Goal: Information Seeking & Learning: Learn about a topic

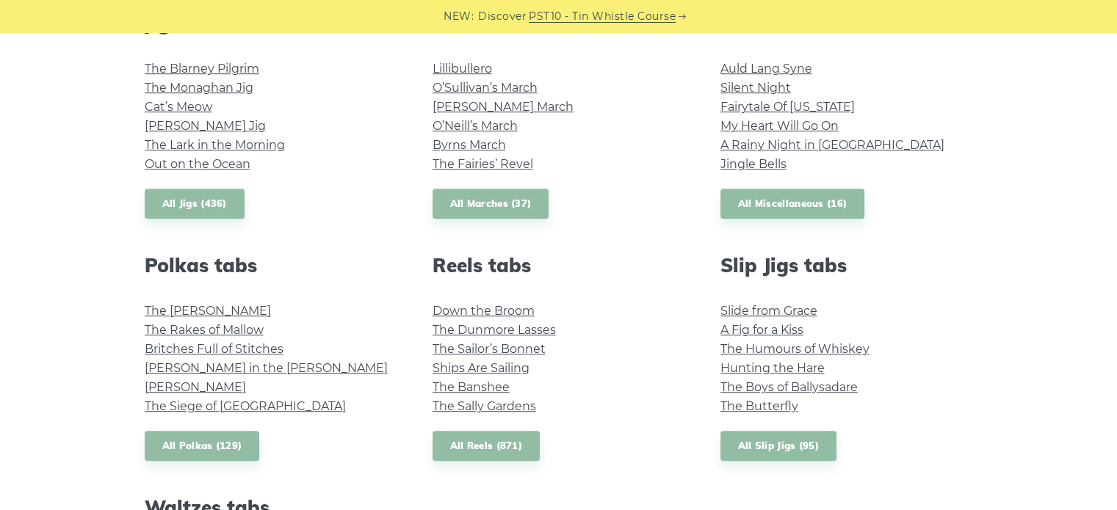
scroll to position [864, 0]
click at [485, 447] on link "All Reels (871)" at bounding box center [487, 445] width 108 height 30
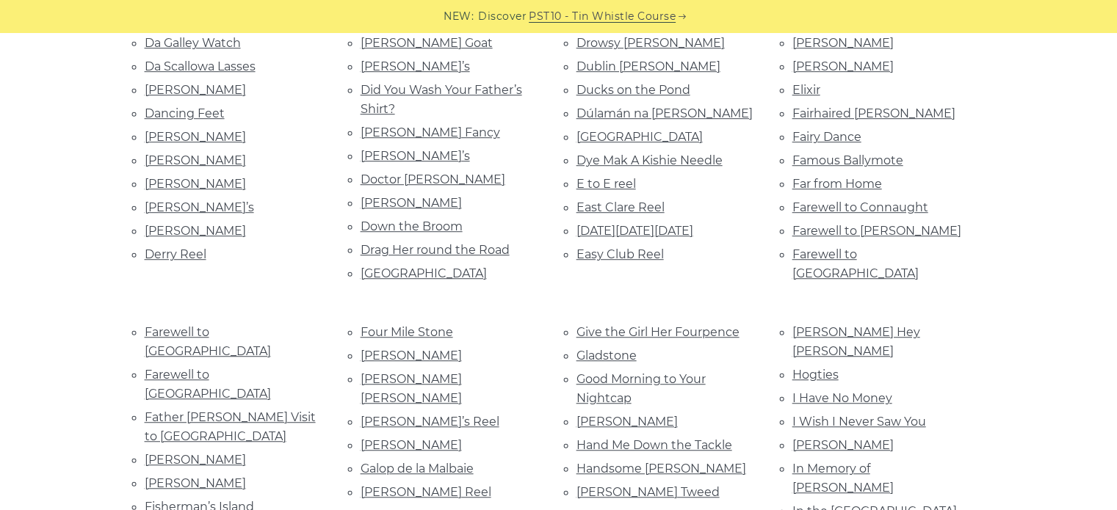
scroll to position [1006, 0]
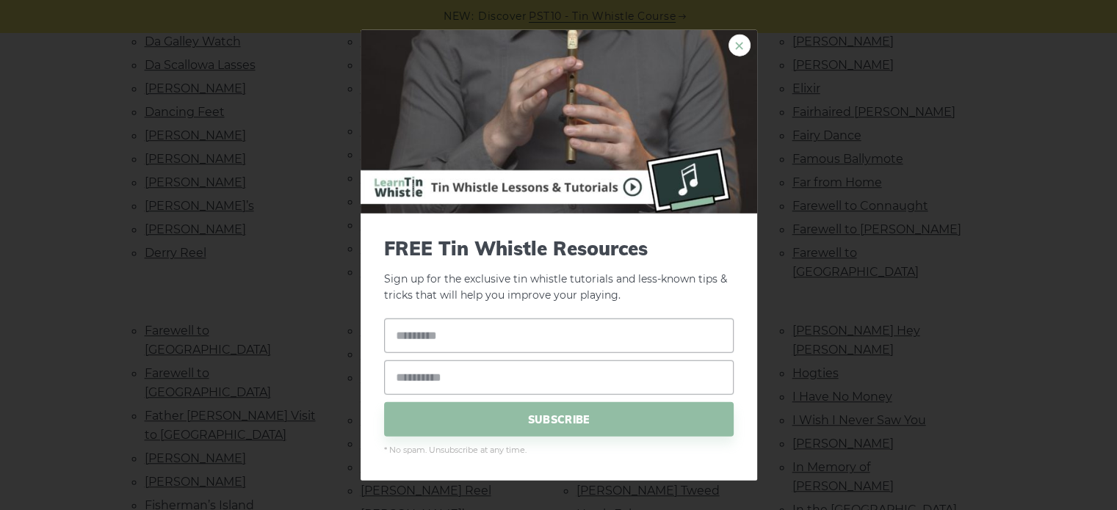
click at [734, 55] on link "×" at bounding box center [739, 45] width 22 height 22
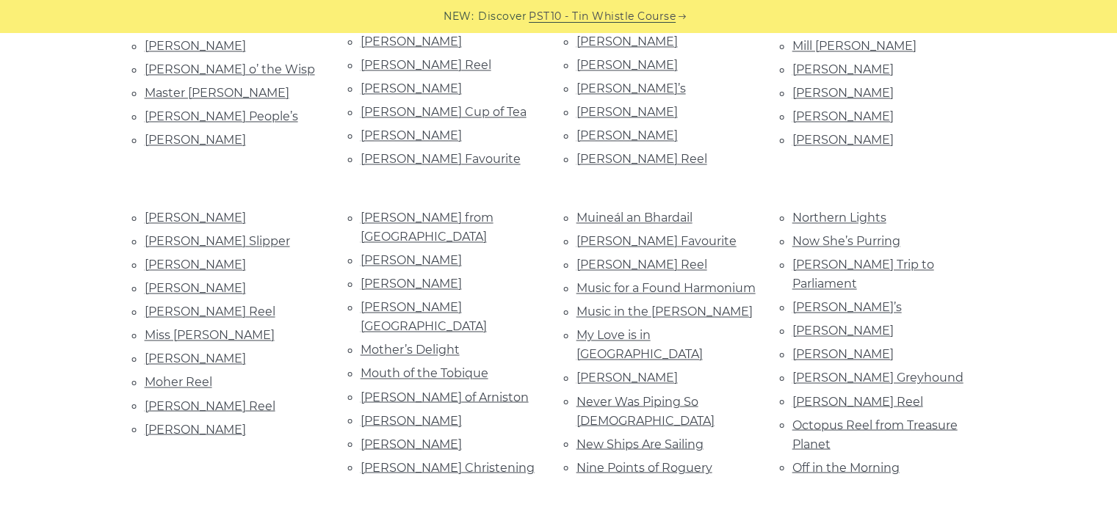
scroll to position [2506, 0]
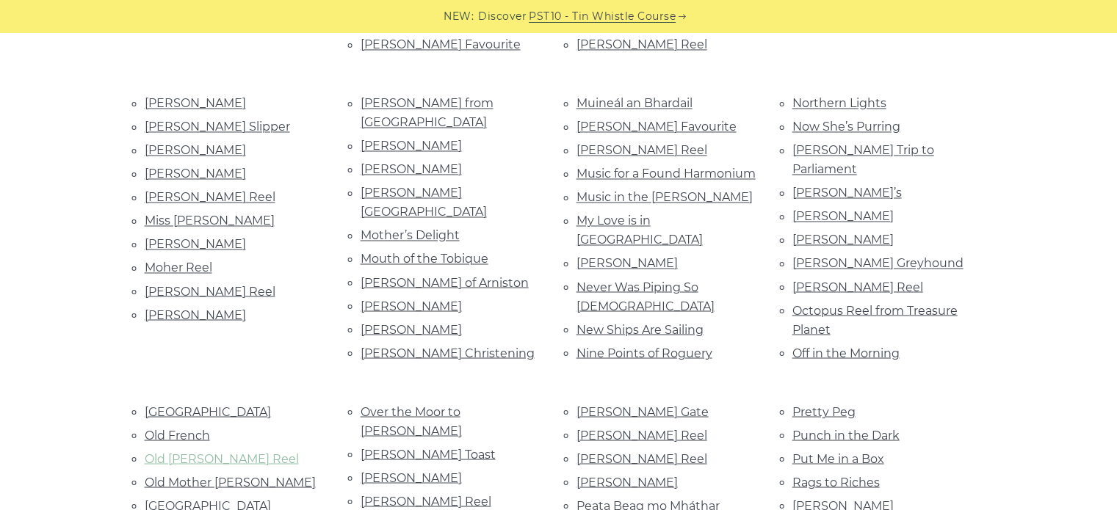
click at [226, 452] on link "Old [PERSON_NAME] Reel" at bounding box center [222, 459] width 154 height 14
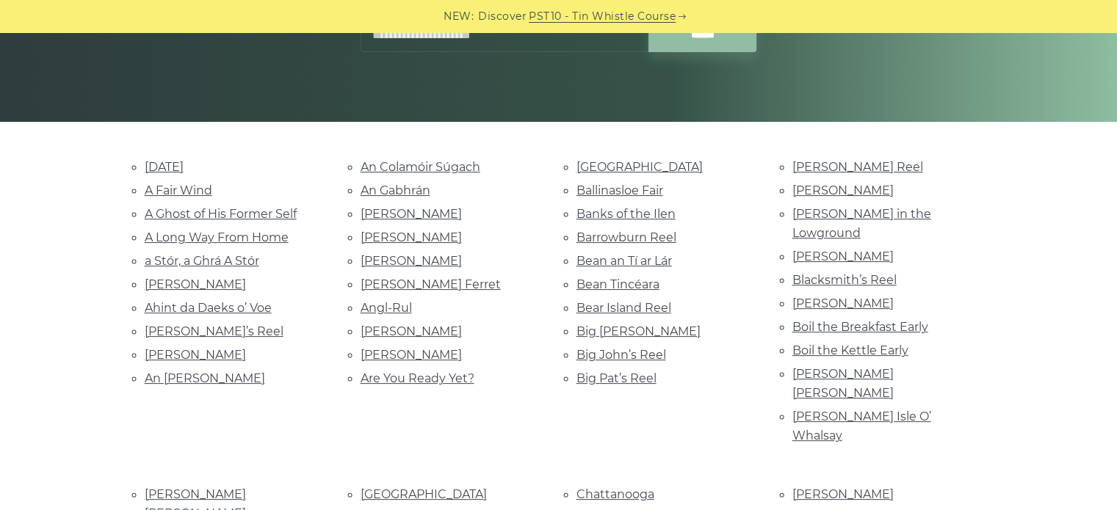
scroll to position [0, 0]
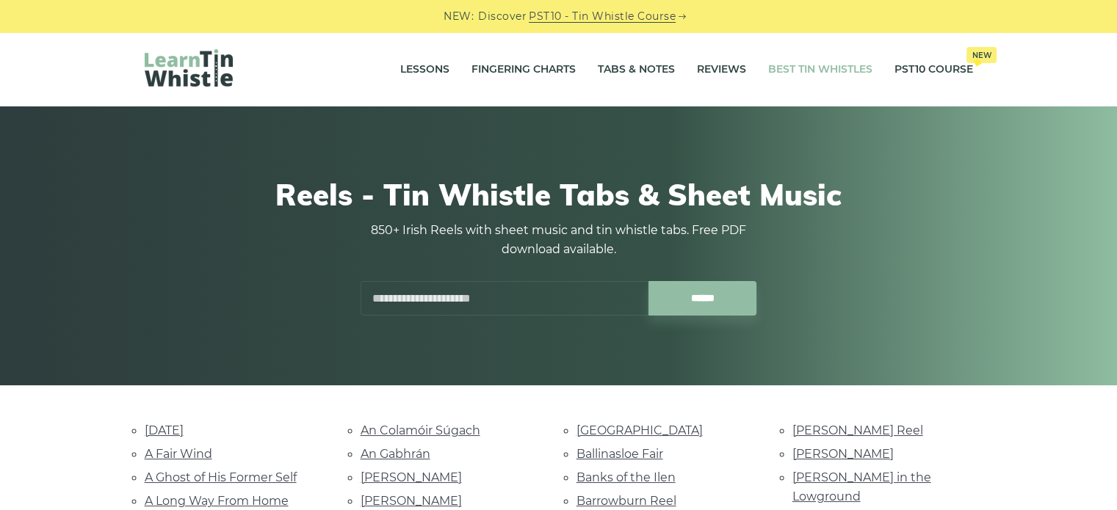
click at [840, 73] on link "Best Tin Whistles" at bounding box center [820, 69] width 104 height 37
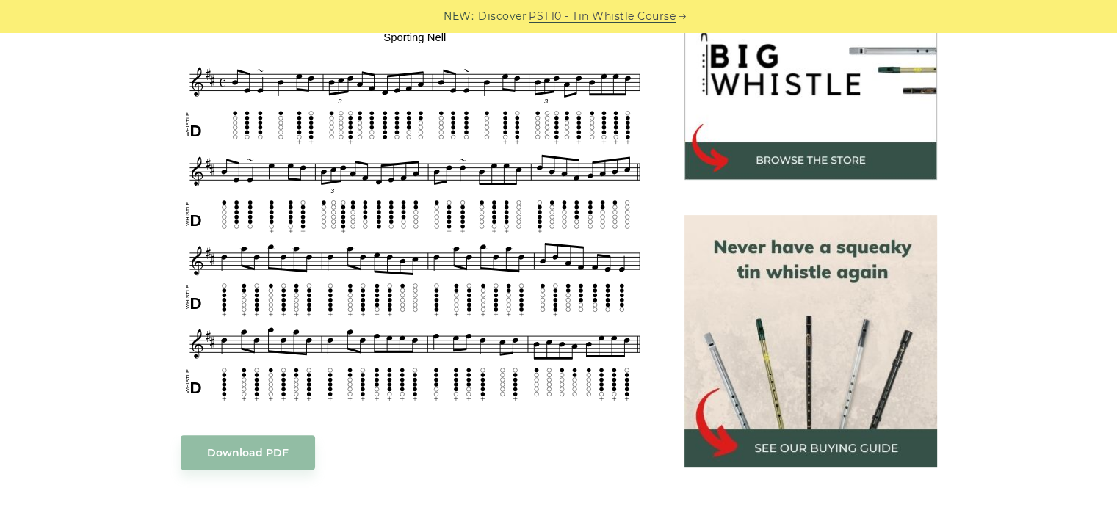
scroll to position [491, 0]
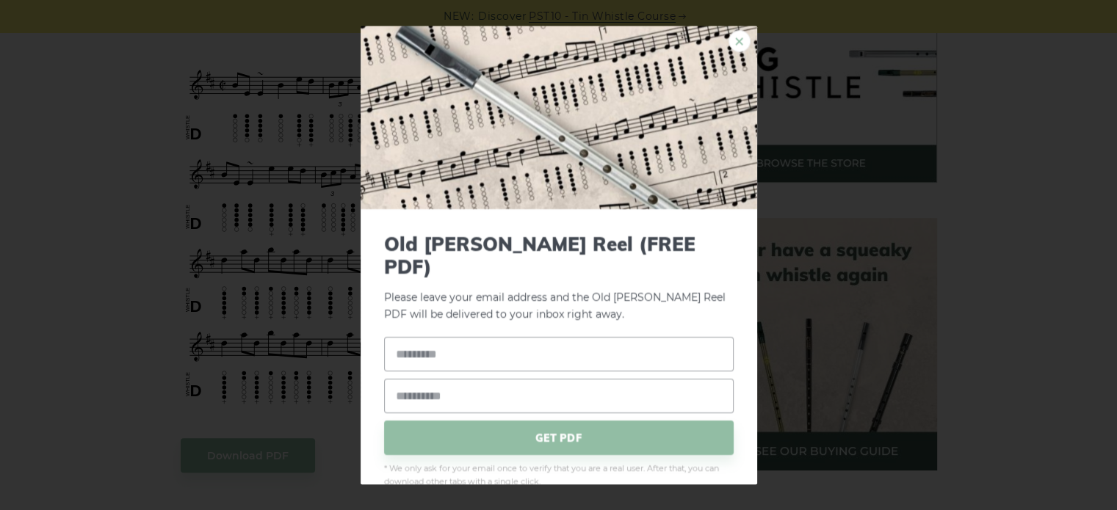
click at [728, 38] on link "×" at bounding box center [739, 41] width 22 height 22
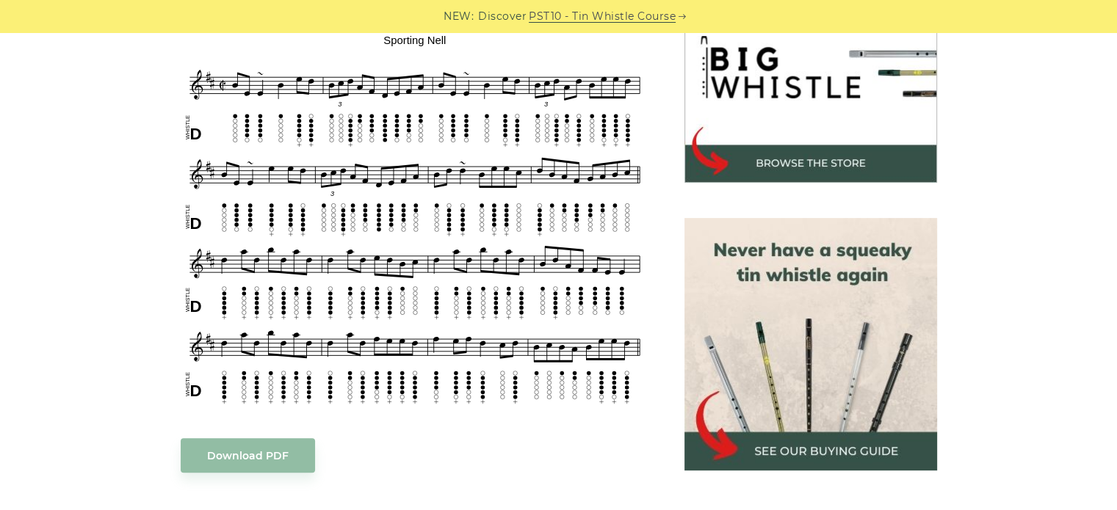
scroll to position [0, 0]
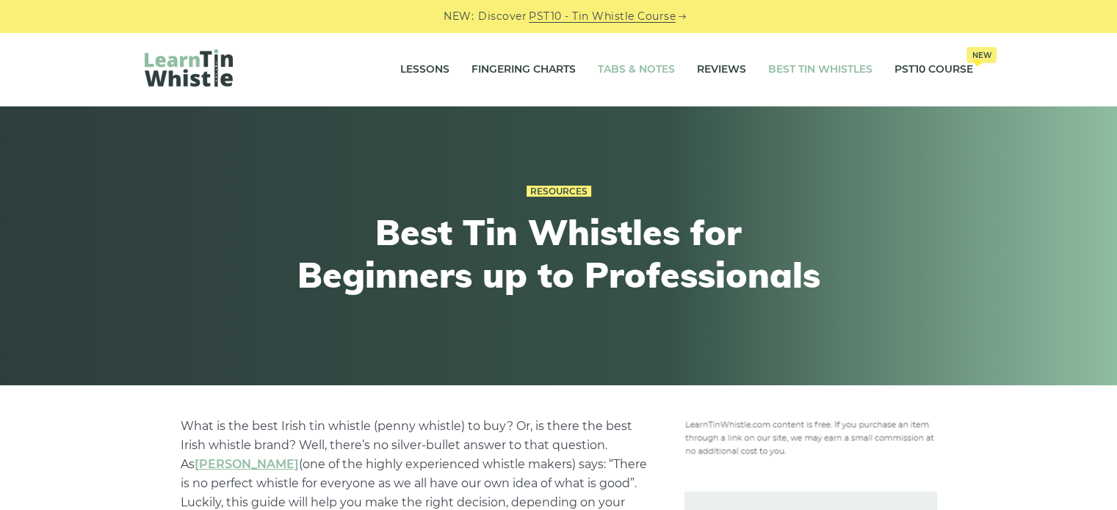
click at [640, 64] on link "Tabs & Notes" at bounding box center [636, 69] width 77 height 37
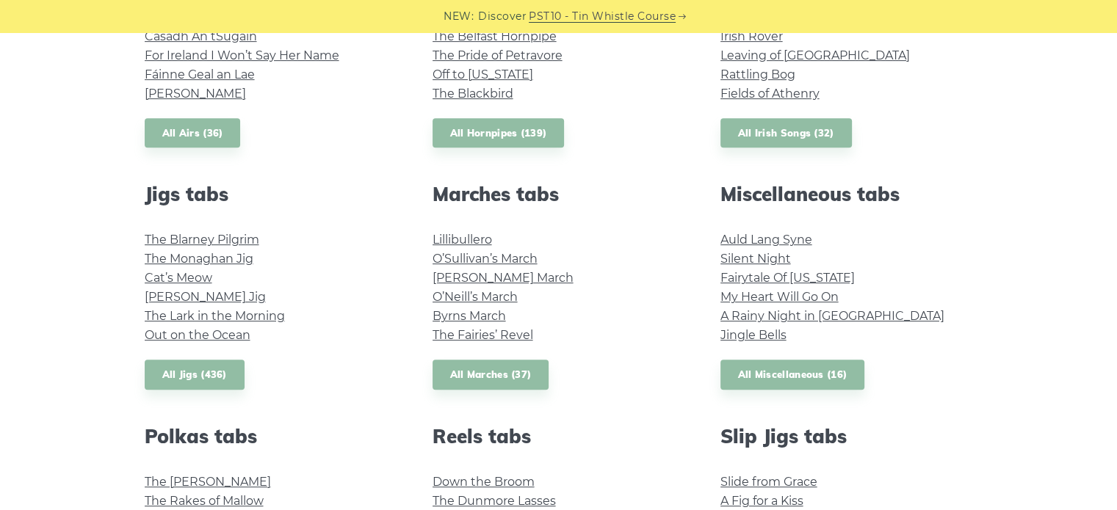
scroll to position [693, 0]
click at [491, 138] on link "All Hornpipes (139)" at bounding box center [499, 132] width 132 height 30
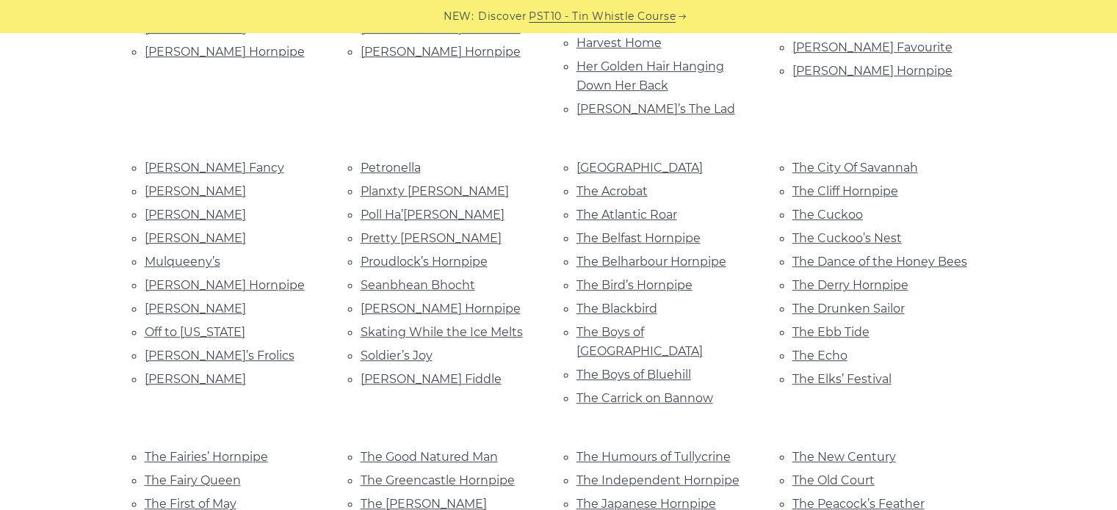
scroll to position [575, 0]
